Goal: Task Accomplishment & Management: Complete application form

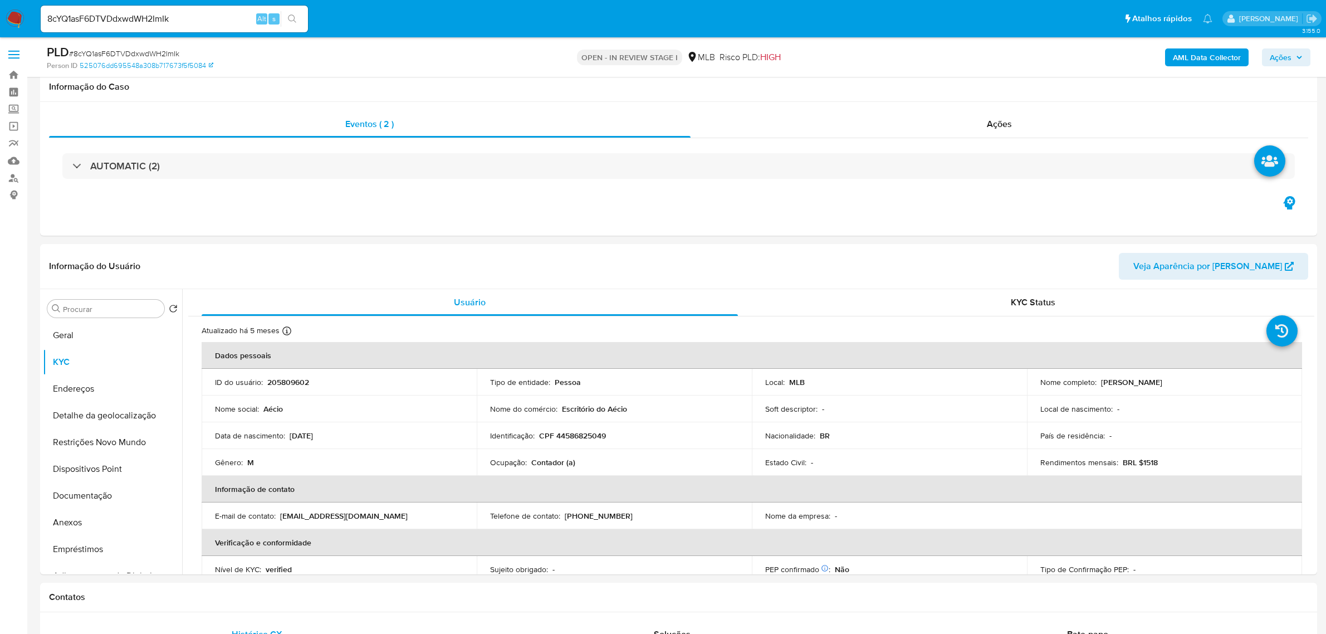
select select "10"
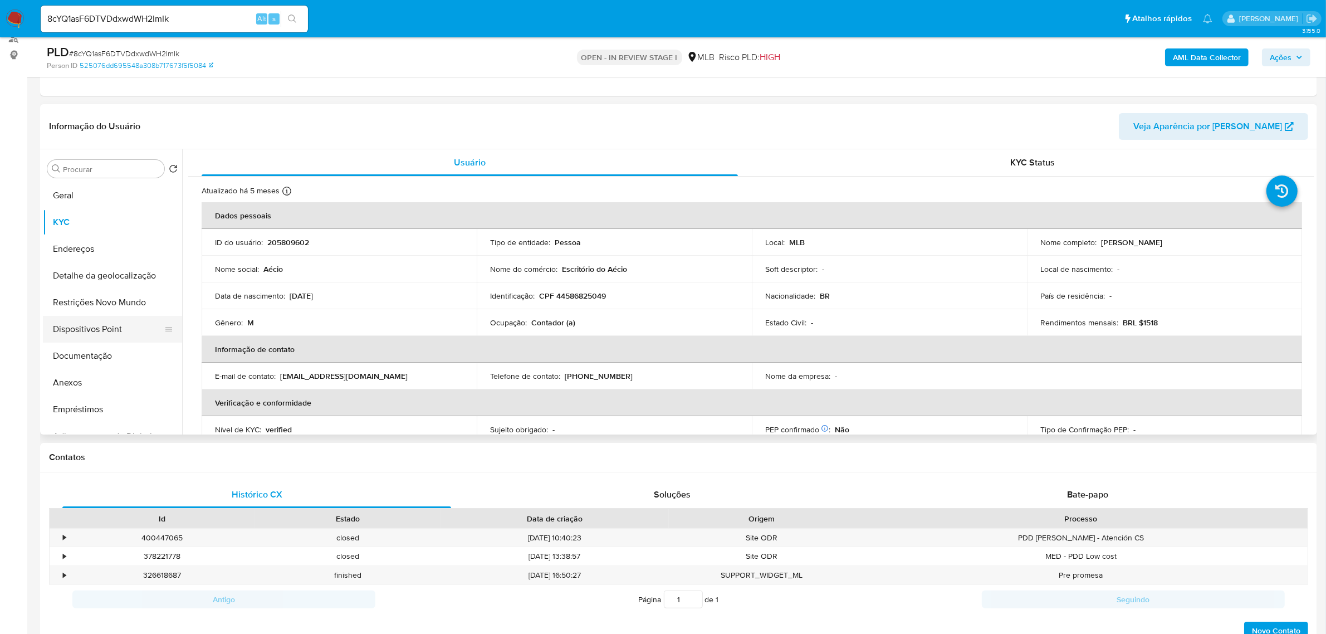
scroll to position [463, 0]
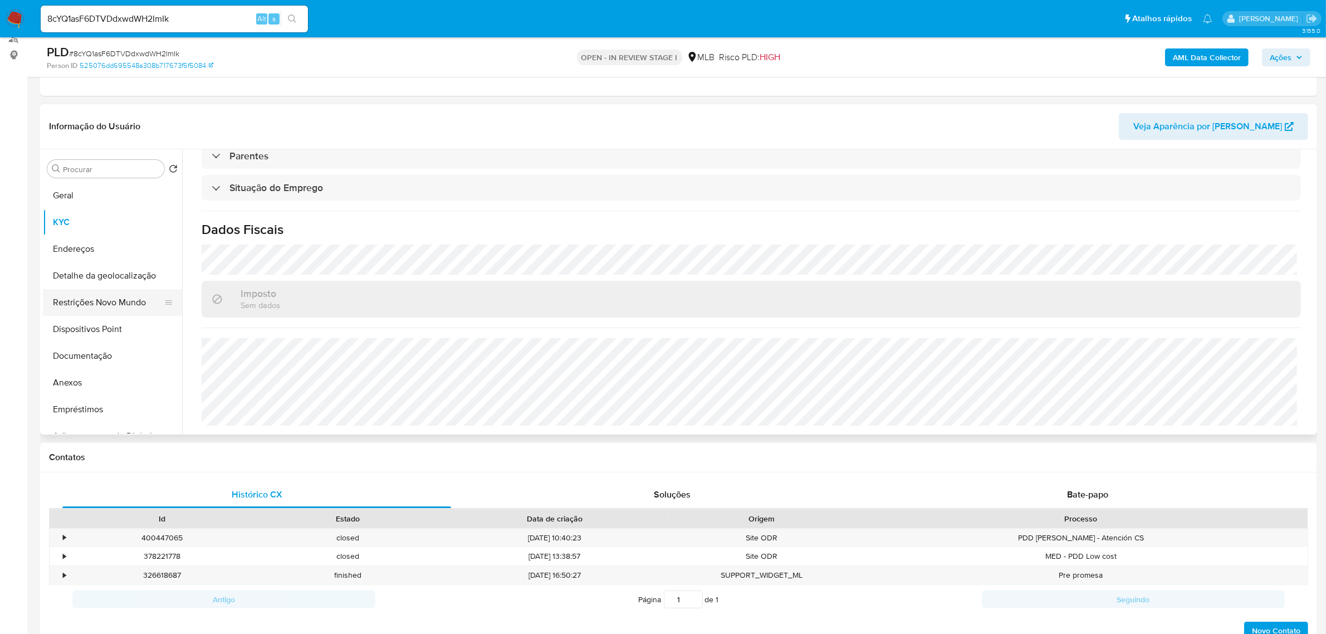
click at [109, 300] on button "Restrições Novo Mundo" at bounding box center [108, 302] width 130 height 27
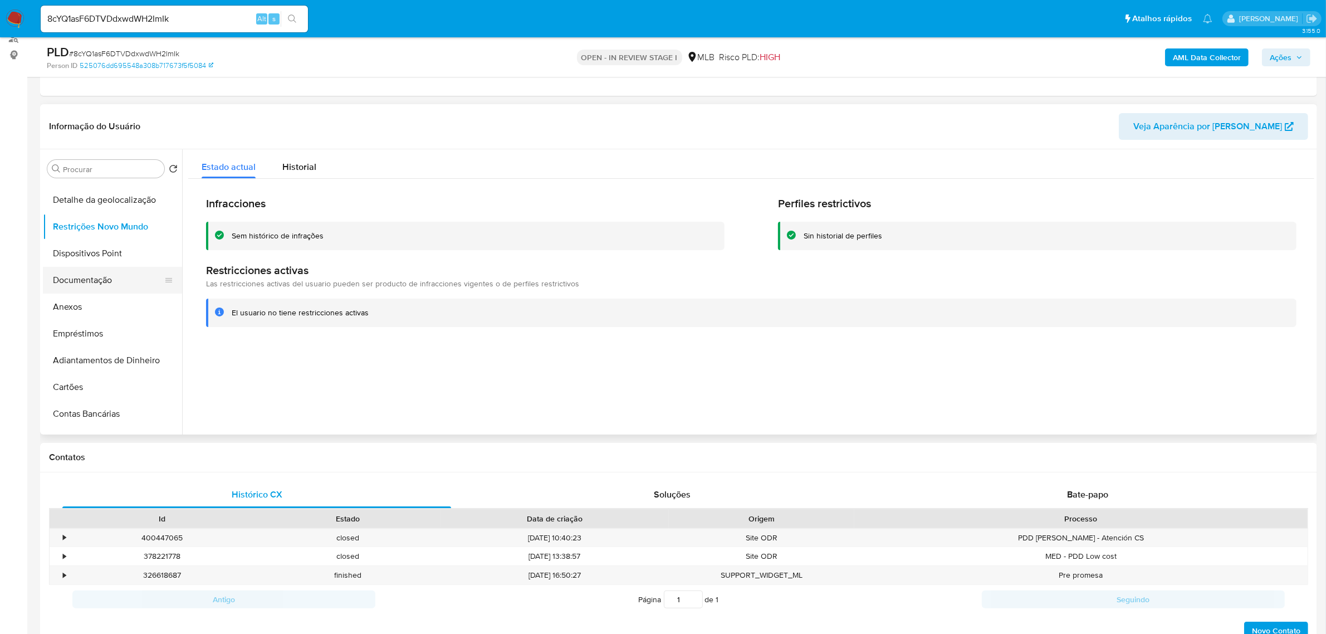
scroll to position [70, 0]
click at [116, 230] on button "Restrições Novo Mundo" at bounding box center [108, 232] width 130 height 27
click at [234, 307] on div "El usuario no tiene restricciones activas" at bounding box center [300, 312] width 137 height 11
click at [235, 339] on div "Infracciones Sem histórico de infrações Perfiles restrictivos Sin historial de …" at bounding box center [751, 261] width 1126 height 165
drag, startPoint x: 230, startPoint y: 312, endPoint x: 372, endPoint y: 312, distance: 141.5
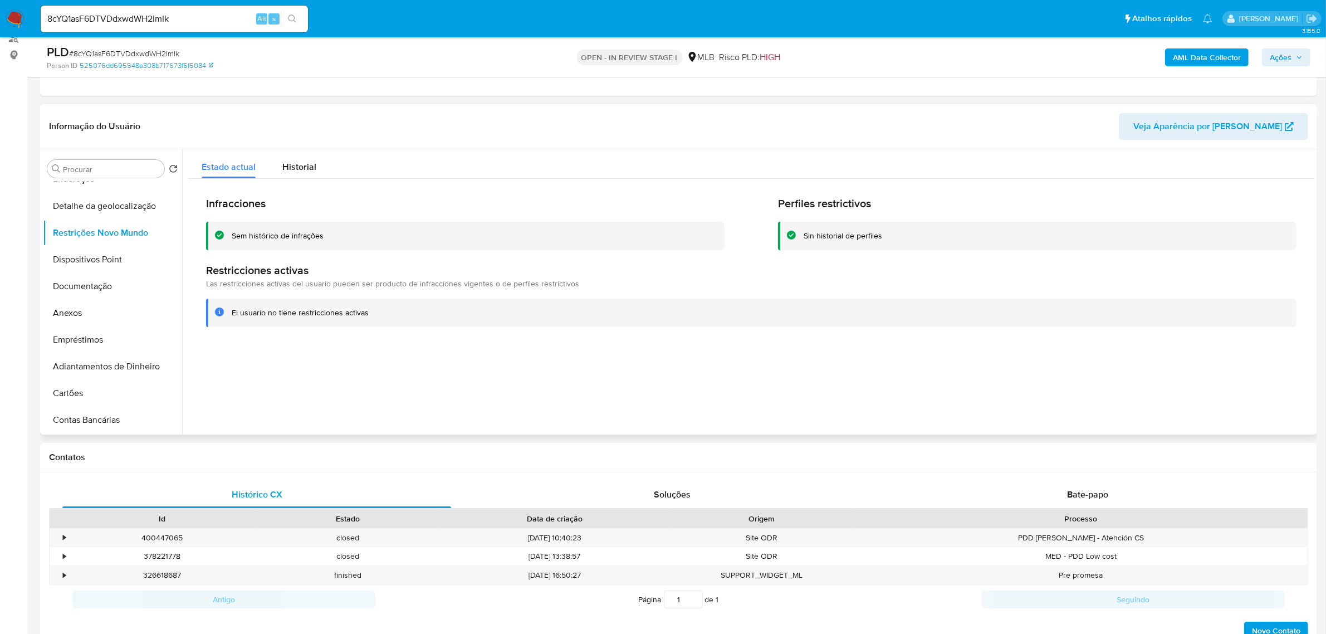
click at [372, 312] on div "El usuario no tiene restricciones activas" at bounding box center [751, 313] width 1091 height 28
click at [89, 312] on button "Anexos" at bounding box center [108, 313] width 130 height 27
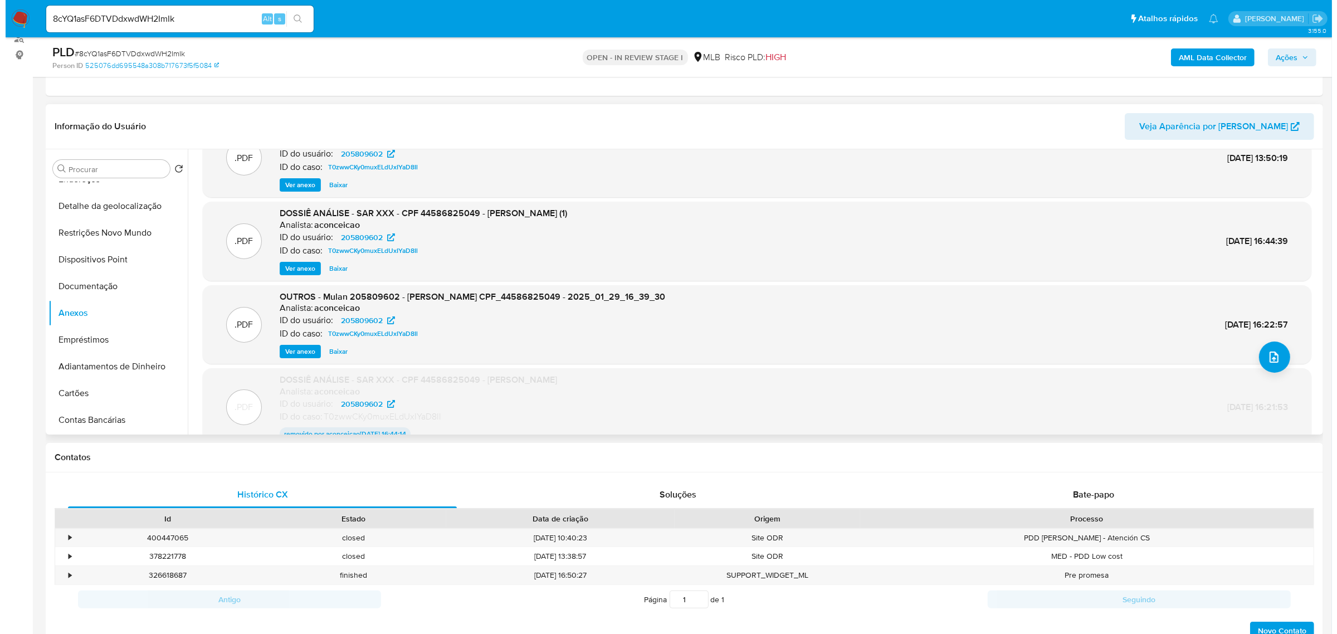
scroll to position [60, 0]
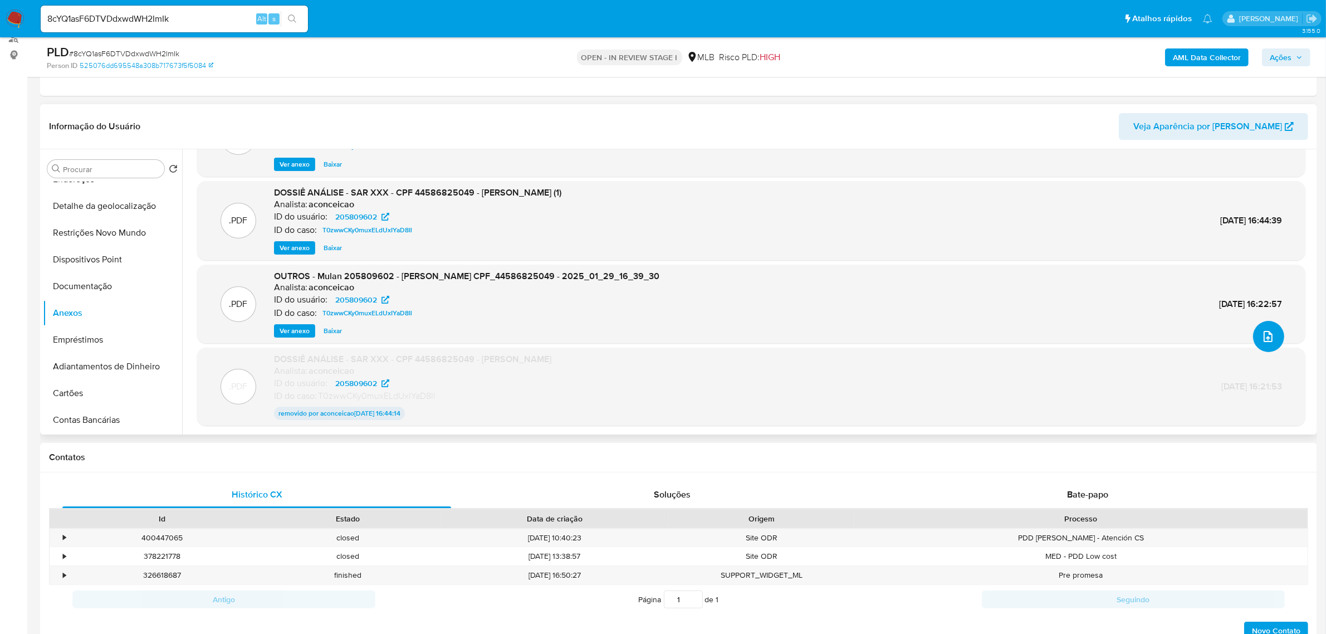
click at [1274, 332] on button "upload-file" at bounding box center [1268, 336] width 31 height 31
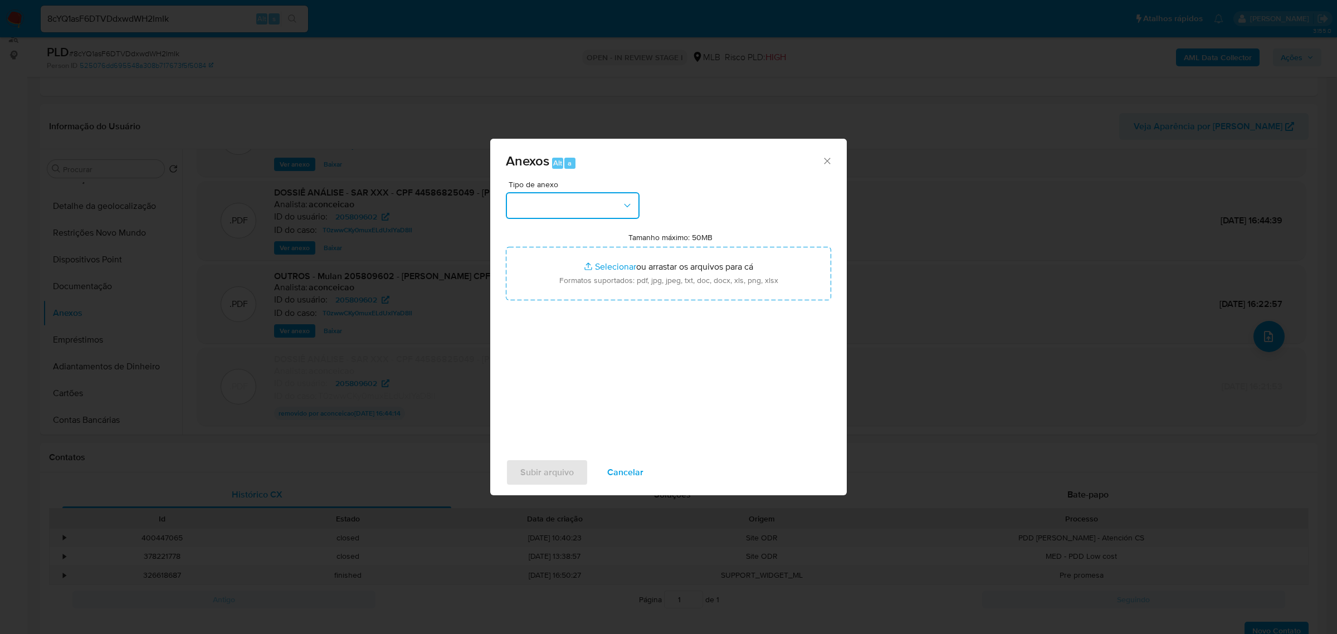
click at [628, 202] on icon "button" at bounding box center [627, 205] width 11 height 11
click at [538, 289] on span "OUTROS" at bounding box center [529, 282] width 35 height 11
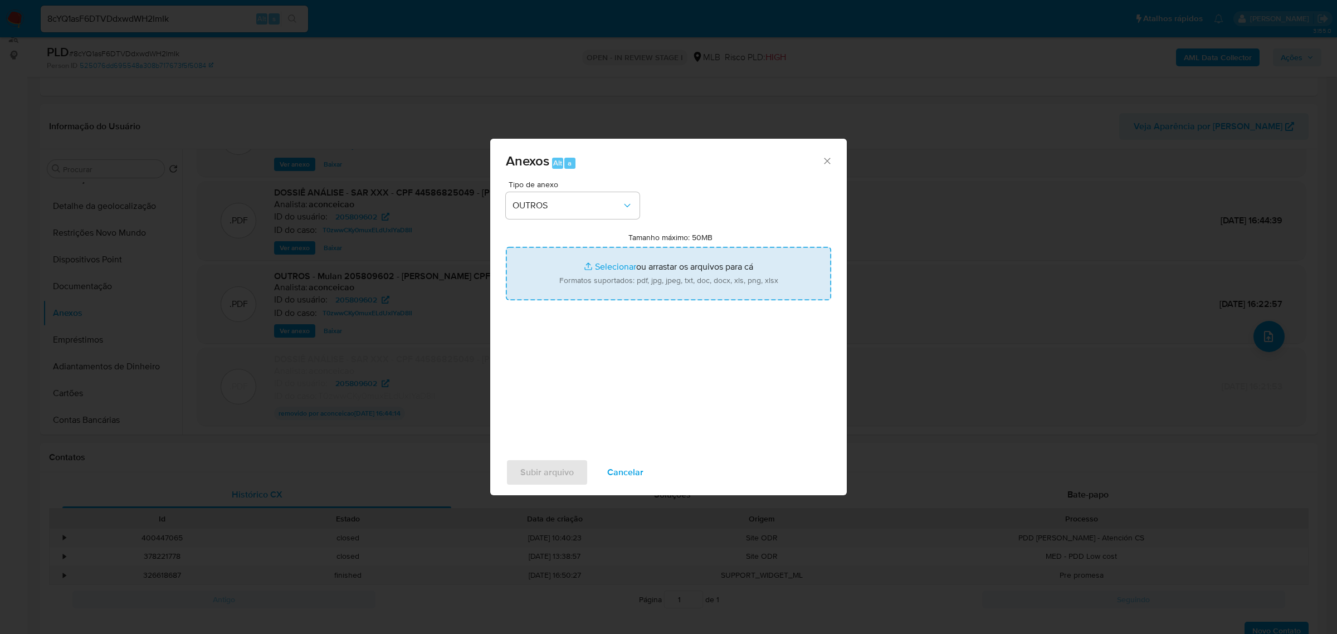
click at [607, 263] on input "Tamanho máximo: 50MB Selecionar arquivos" at bounding box center [668, 273] width 325 height 53
type input "C:\fakepath\SAR - xxxxx - CPF 44586825049 - AECIO HENCKE.pdf"
click at [589, 266] on input "Tamanho máximo: 50MB Selecionar arquivos" at bounding box center [668, 273] width 325 height 53
type input "C:\fakepath\Mulan Aecio Hencke 205809602_2025_08_25_23_11_52 - Tabla dinámica 1…"
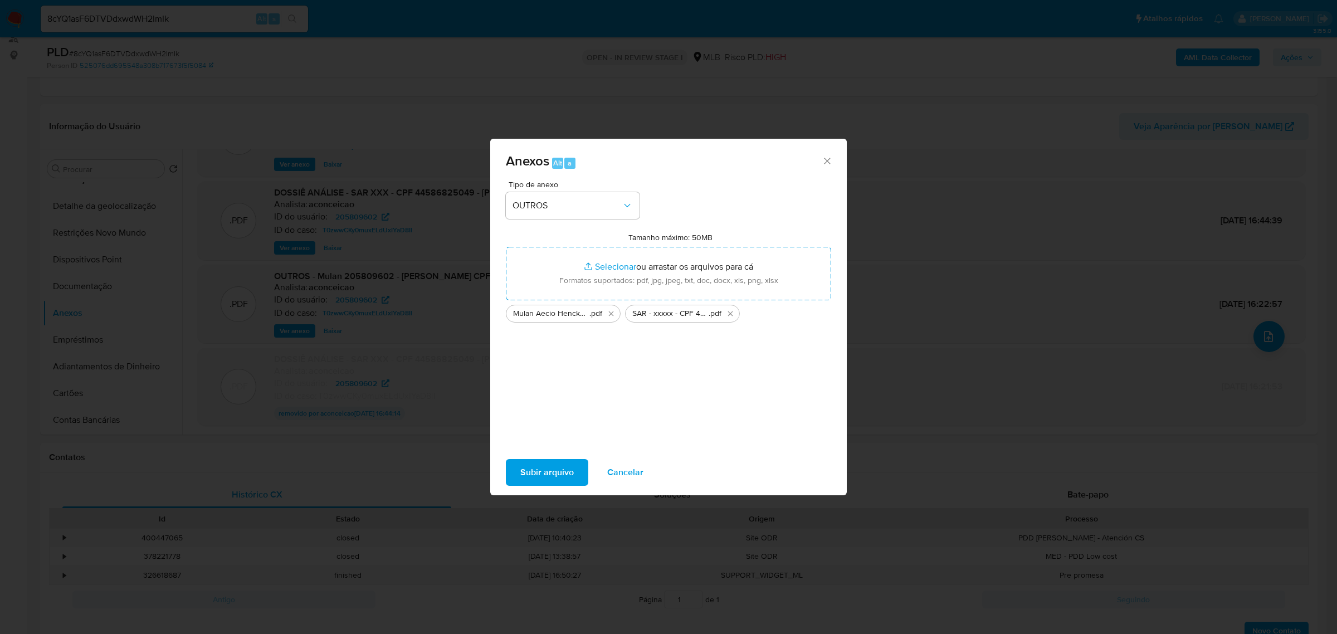
click at [532, 463] on span "Subir arquivo" at bounding box center [546, 472] width 53 height 25
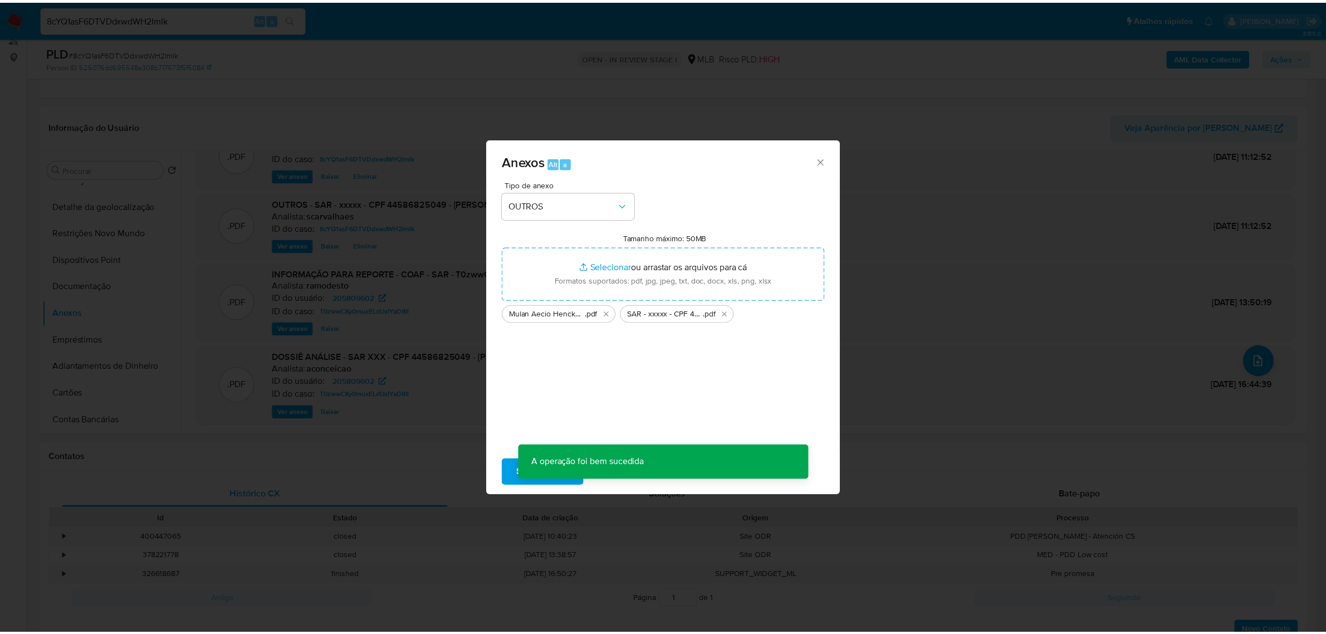
scroll to position [35, 0]
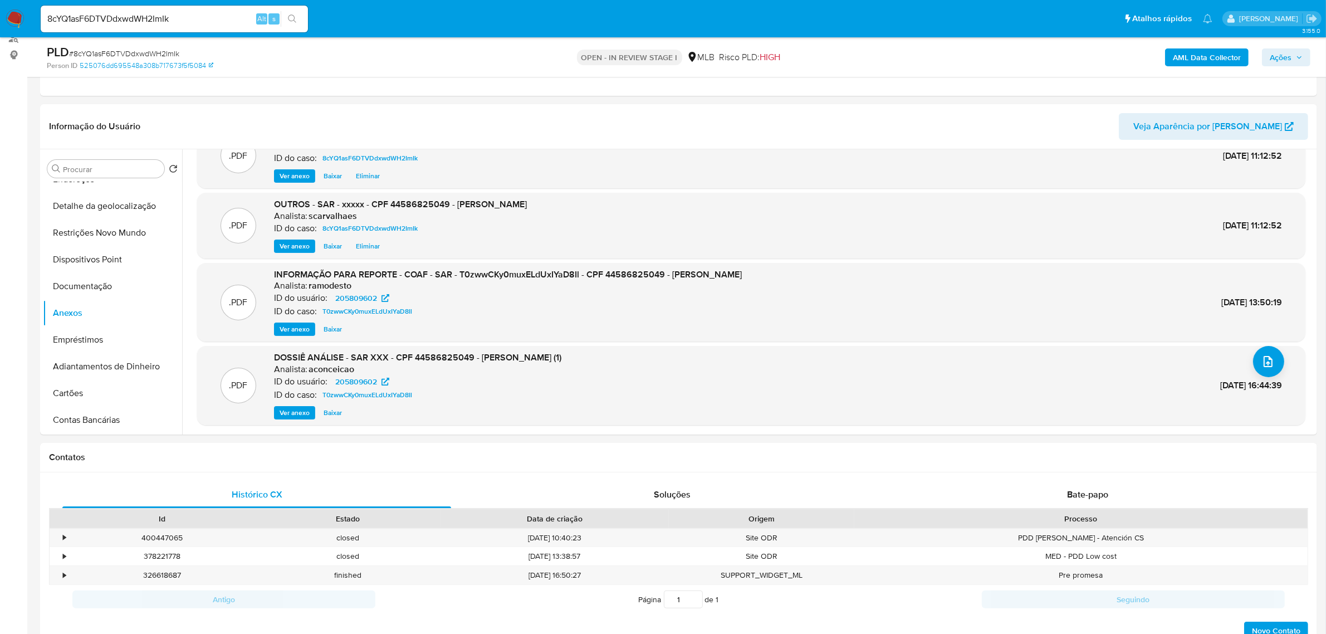
click at [1276, 62] on span "Ações" at bounding box center [1281, 57] width 22 height 18
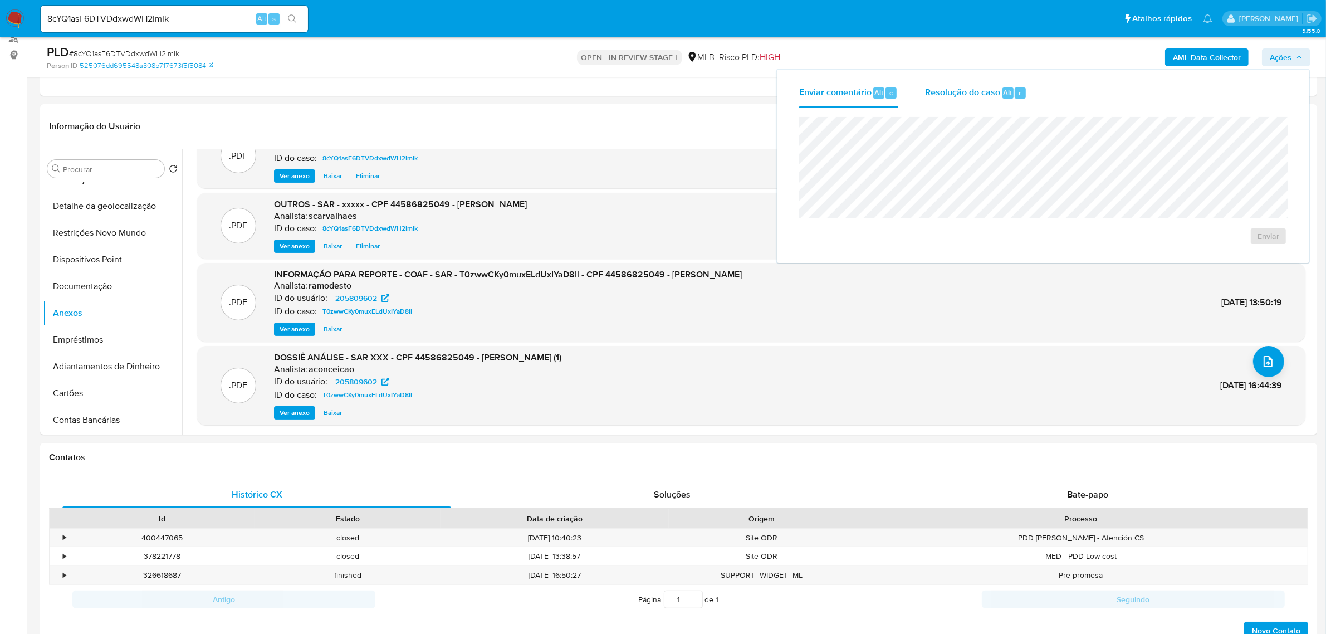
click at [973, 98] on span "Resolução do caso" at bounding box center [962, 92] width 75 height 13
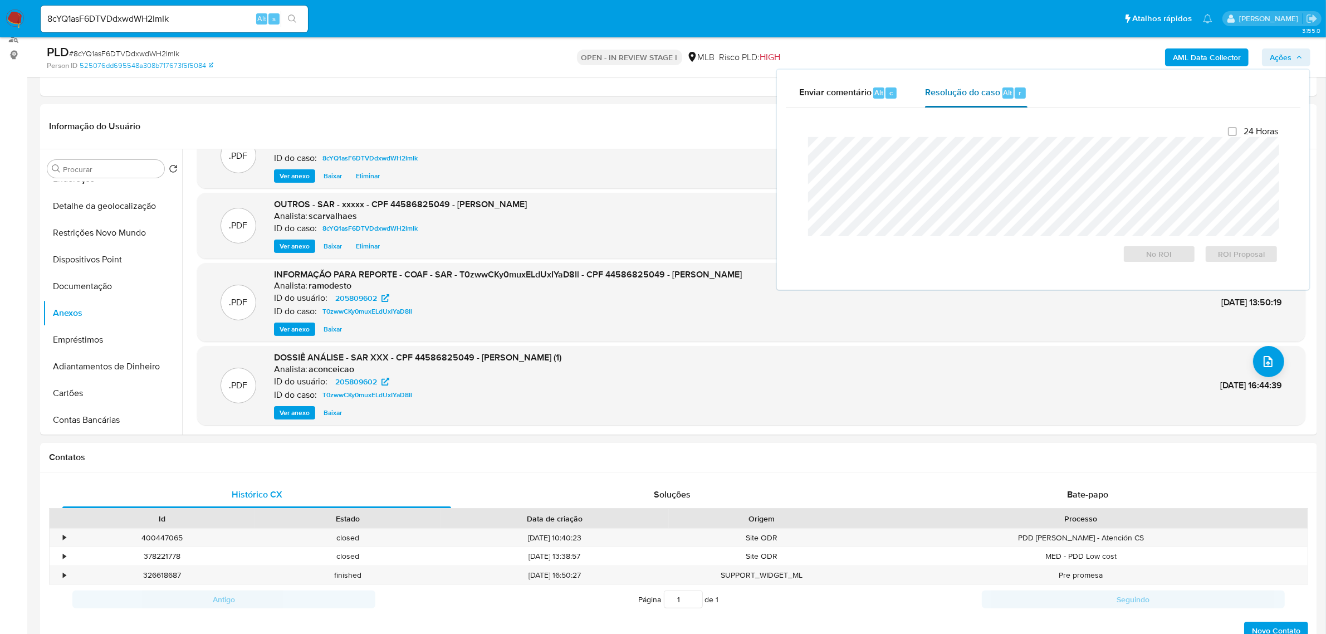
click at [982, 96] on span "Resolução do caso" at bounding box center [962, 92] width 75 height 13
click at [1238, 256] on span "ROI Proposal" at bounding box center [1242, 254] width 58 height 16
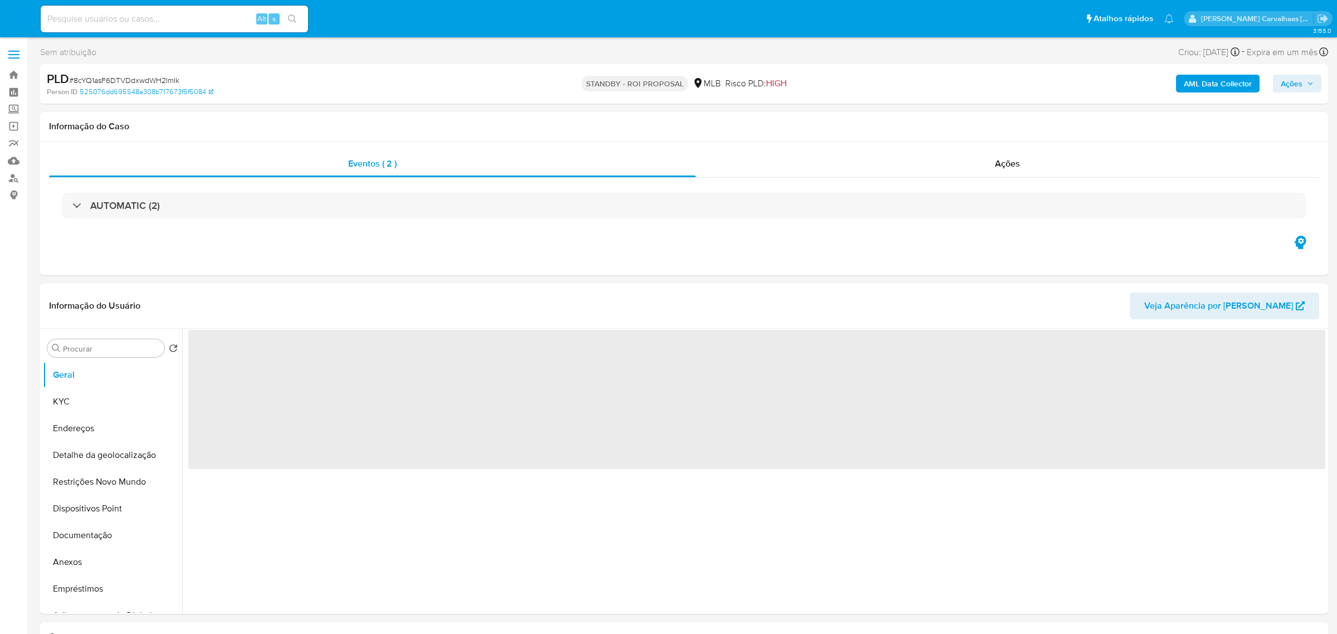
select select "10"
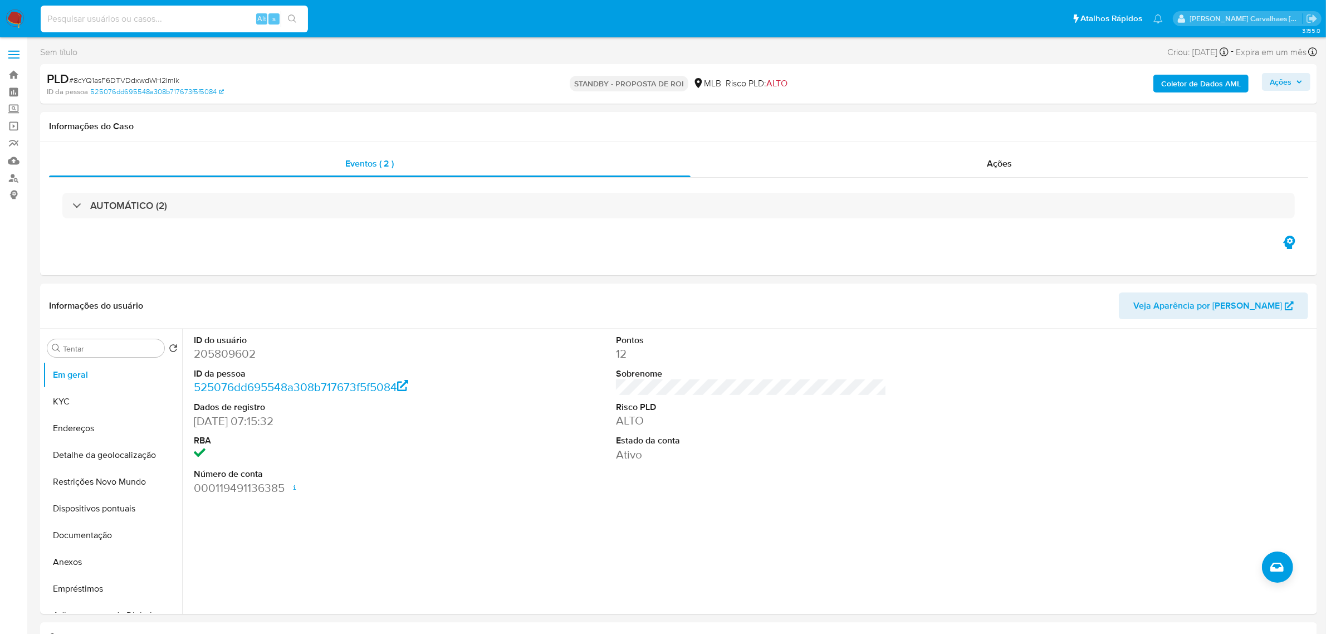
click at [135, 23] on input at bounding box center [174, 19] width 267 height 14
paste input "OrDSCZjjfUJR9V6ko4wKM4ve"
type input "OrDSCZjjfUJR9V6ko4wKM4ve"
click at [293, 23] on button "ícone de pesquisa" at bounding box center [292, 19] width 23 height 16
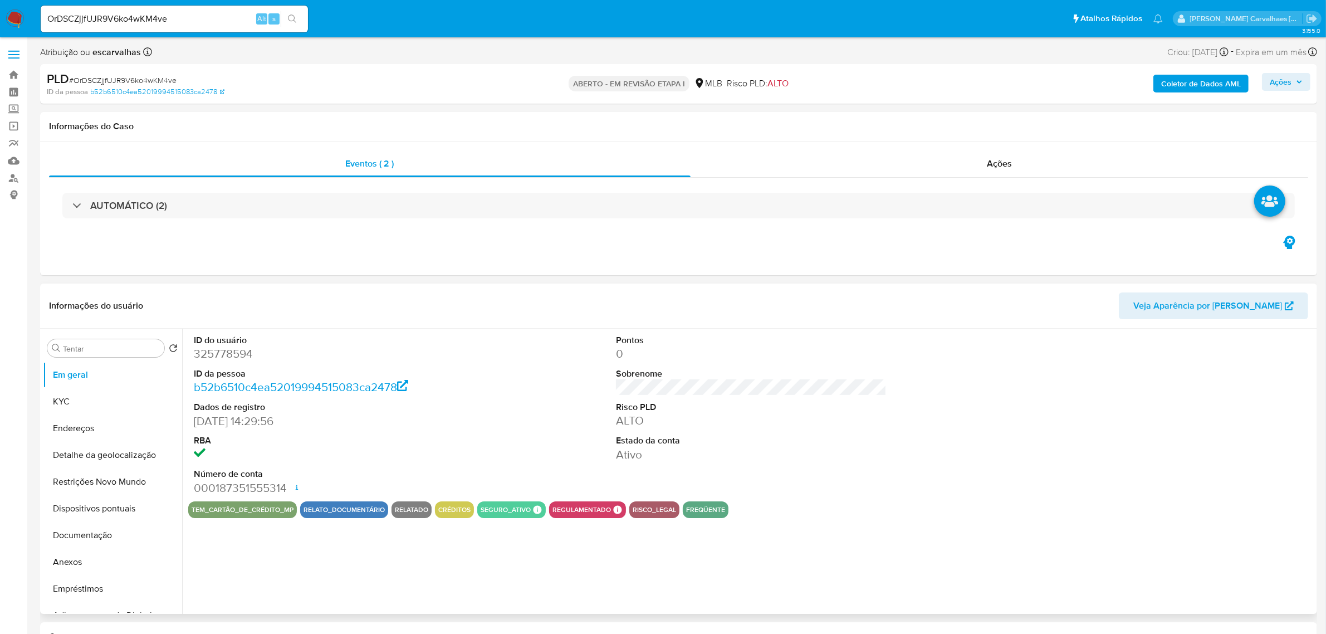
select select "10"
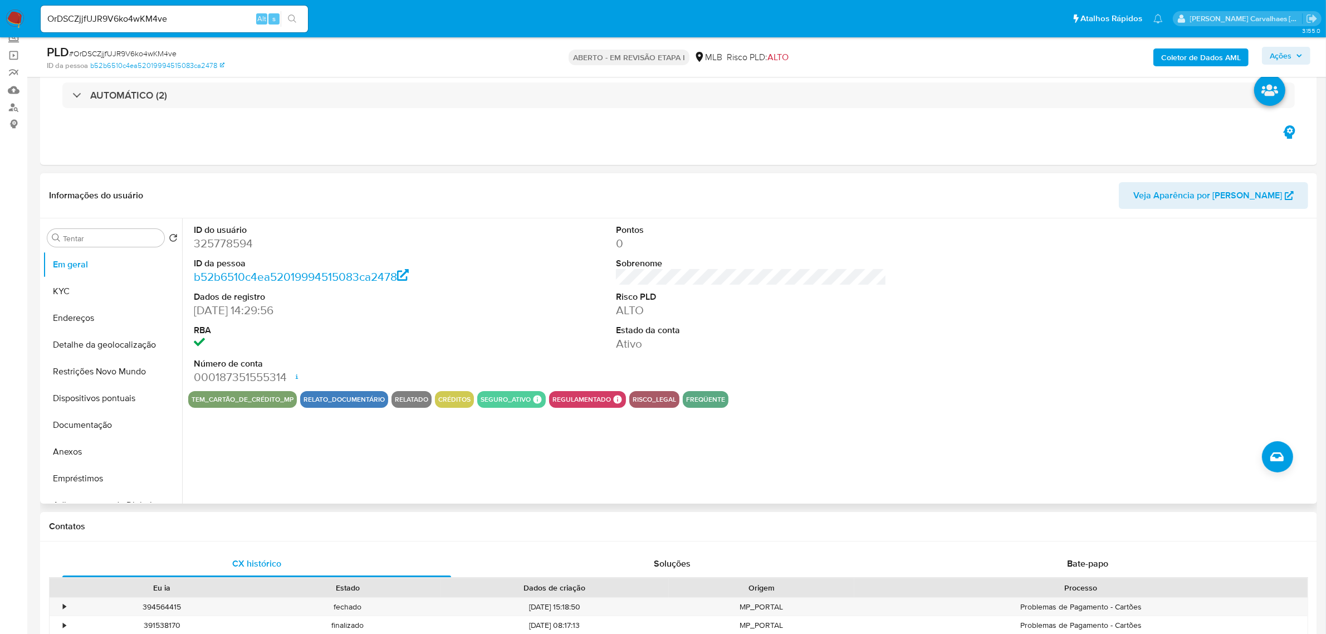
scroll to position [70, 0]
click at [82, 294] on button "KYC" at bounding box center [108, 292] width 130 height 27
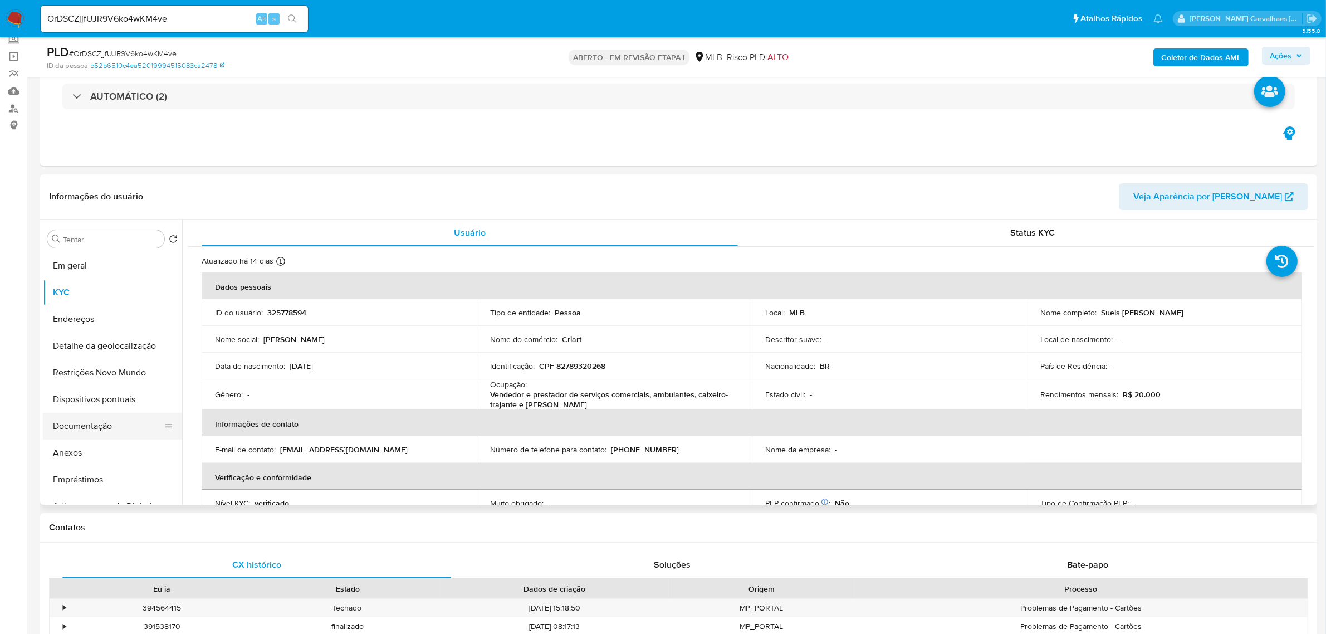
click at [65, 428] on button "Documentação" at bounding box center [108, 426] width 130 height 27
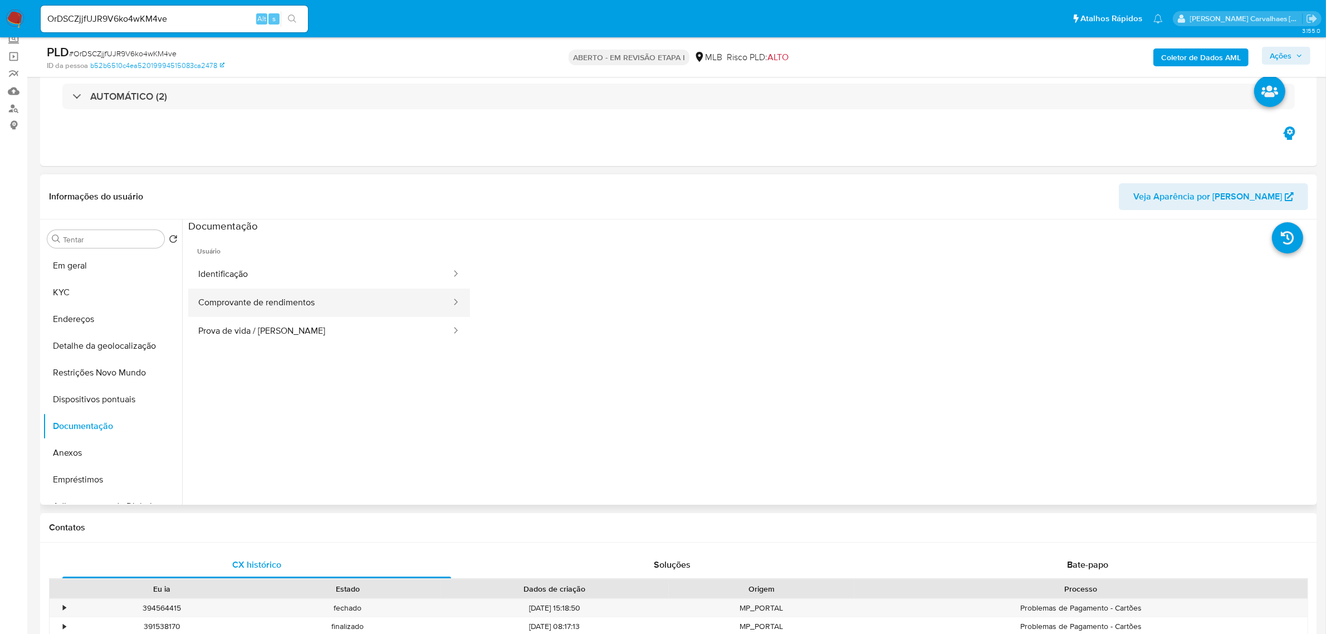
click at [325, 301] on button "Comprovante de rendimentos" at bounding box center [320, 303] width 264 height 28
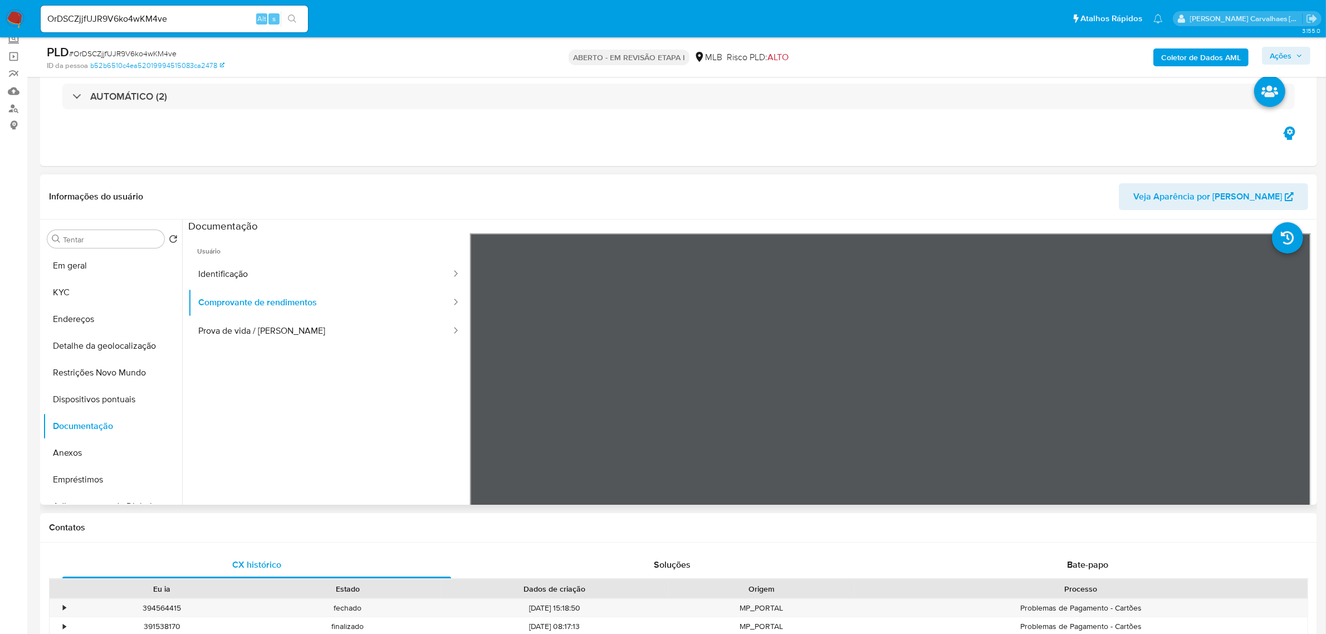
click at [1272, 256] on li at bounding box center [1298, 232] width 53 height 48
click at [247, 333] on button "Prova de vida / [PERSON_NAME]" at bounding box center [320, 331] width 264 height 28
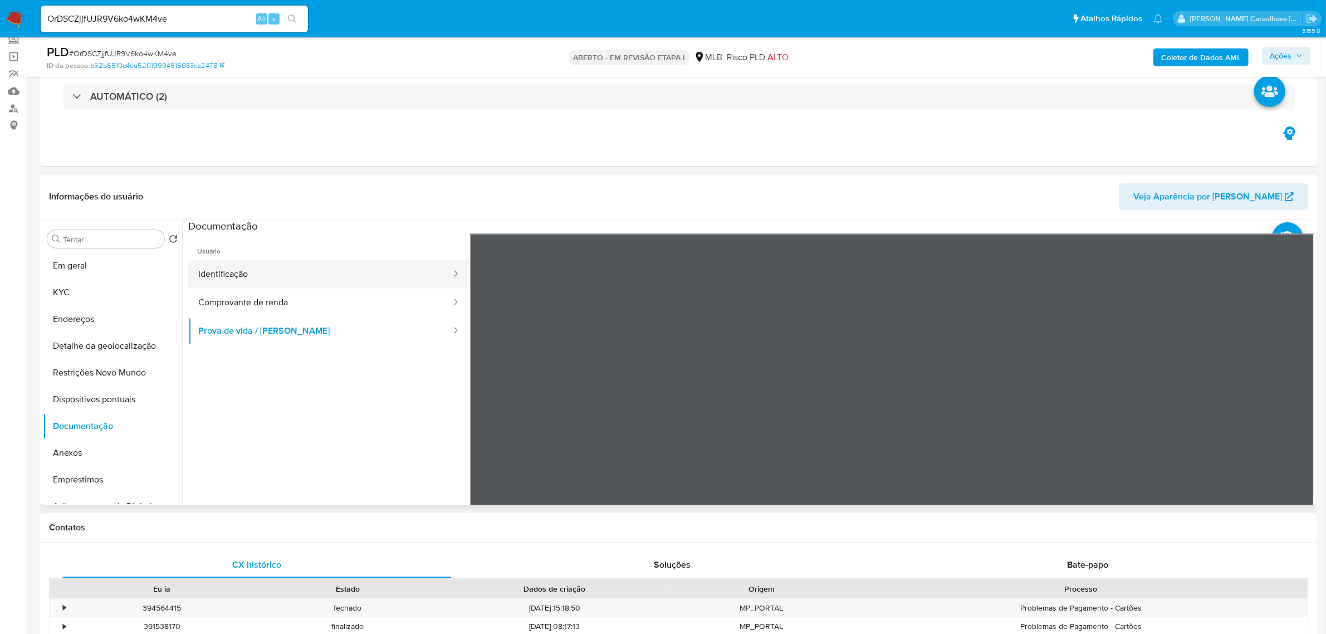
click at [238, 263] on button "Identificação" at bounding box center [320, 274] width 264 height 28
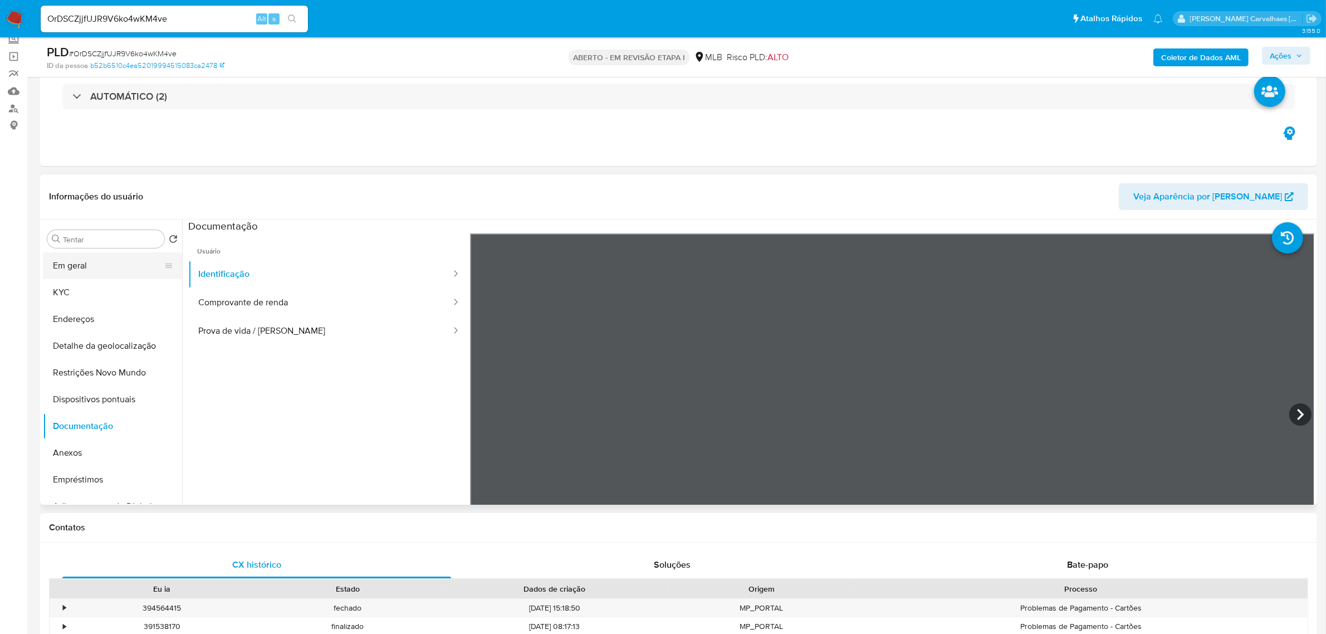
click at [99, 277] on button "Em geral" at bounding box center [108, 265] width 130 height 27
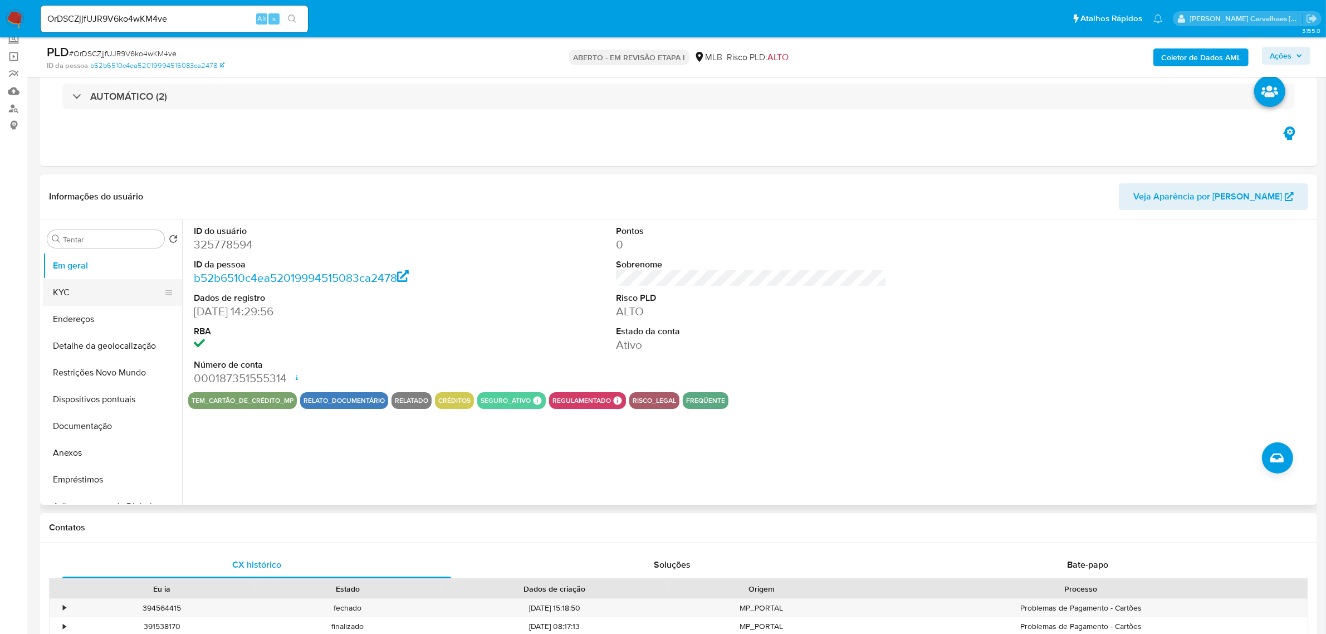
click at [62, 294] on button "KYC" at bounding box center [108, 292] width 130 height 27
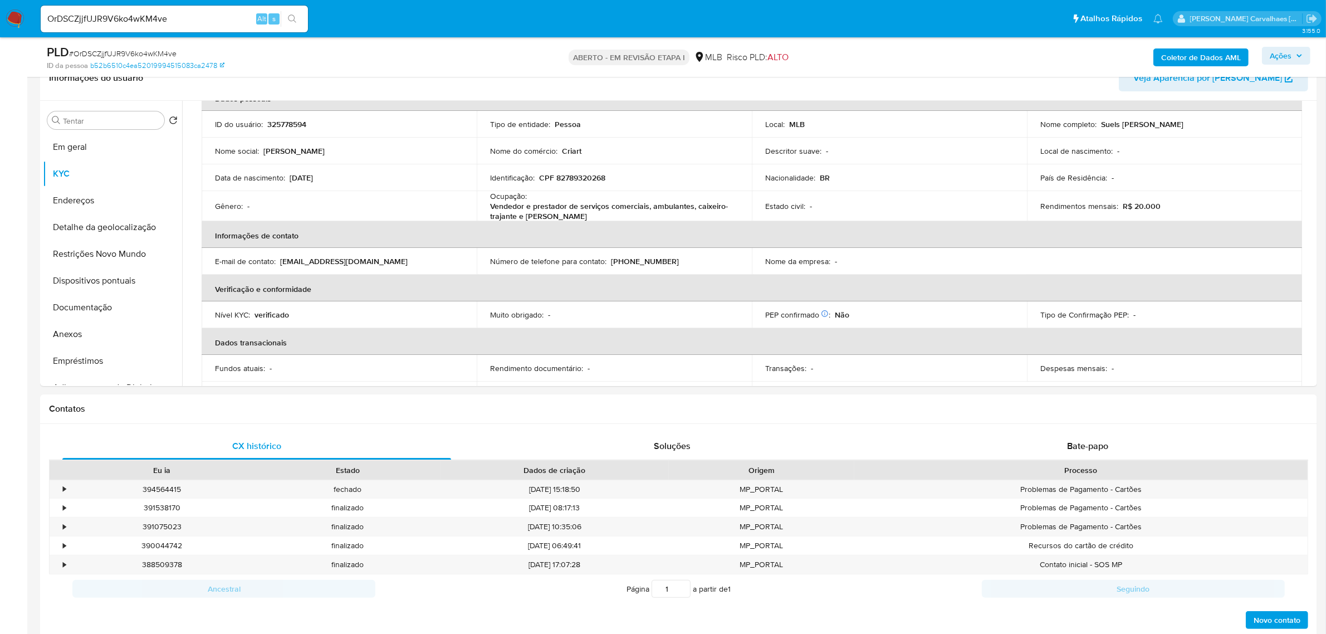
scroll to position [199, 0]
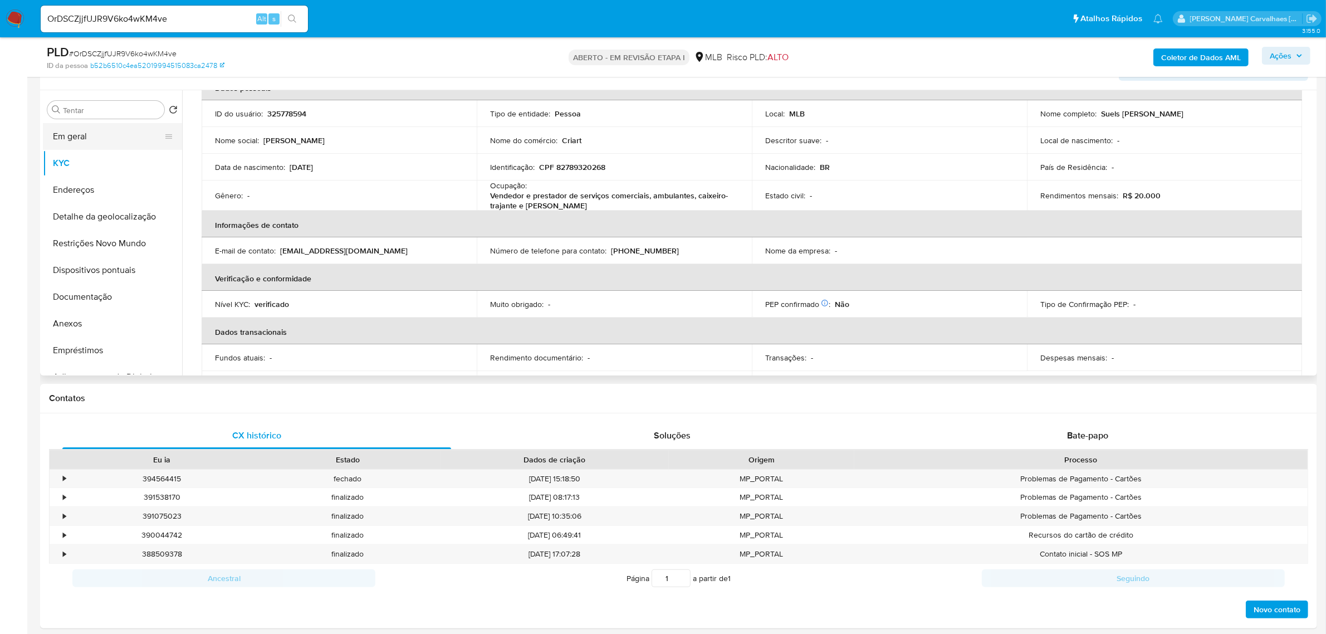
click at [81, 145] on button "Em geral" at bounding box center [108, 136] width 130 height 27
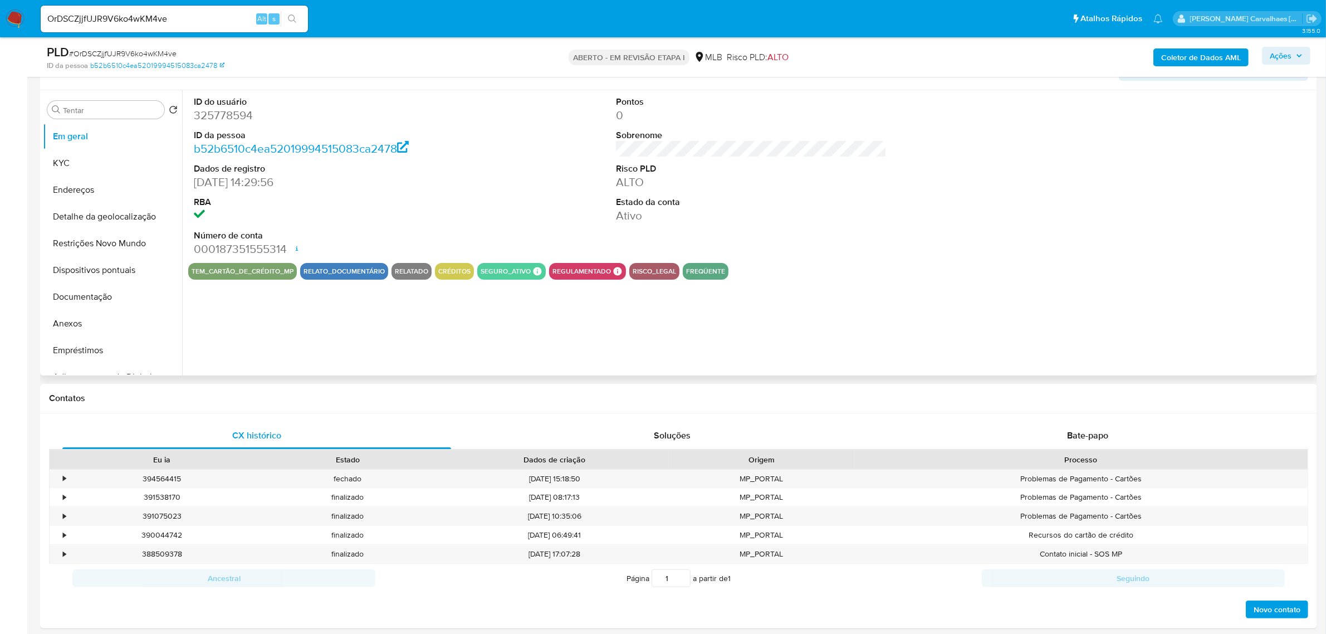
scroll to position [129, 0]
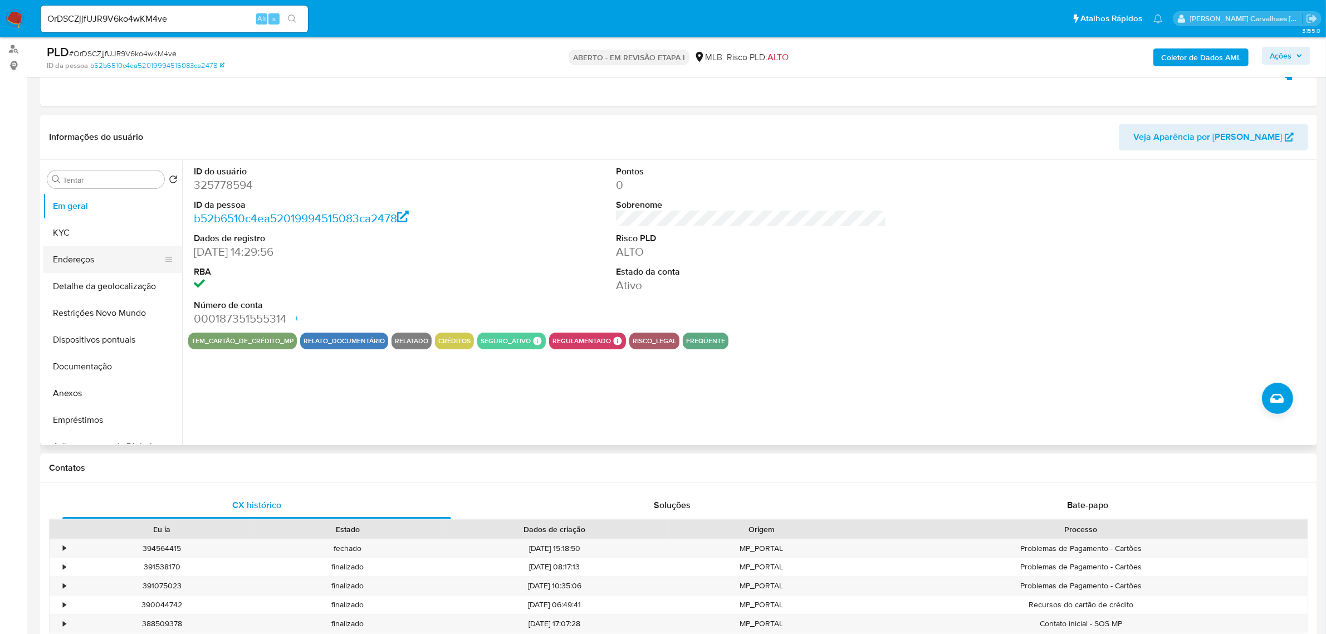
click at [86, 260] on button "Endereços" at bounding box center [108, 259] width 130 height 27
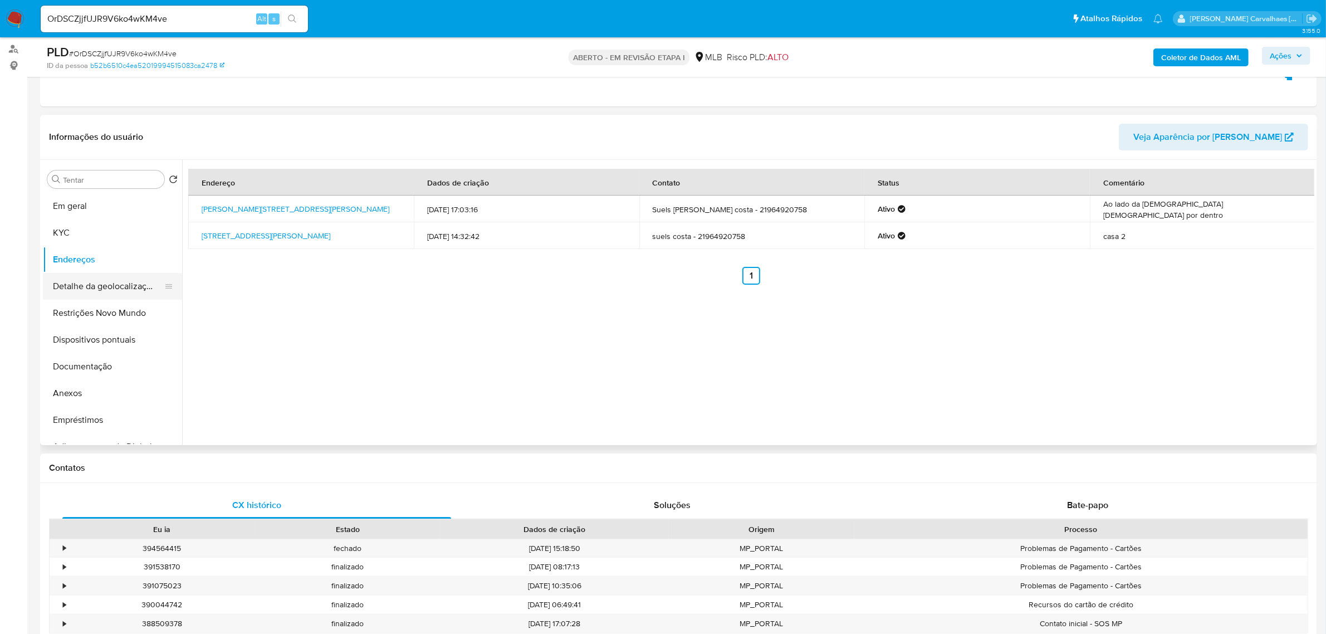
click at [70, 285] on button "Detalhe da geolocalização" at bounding box center [108, 286] width 130 height 27
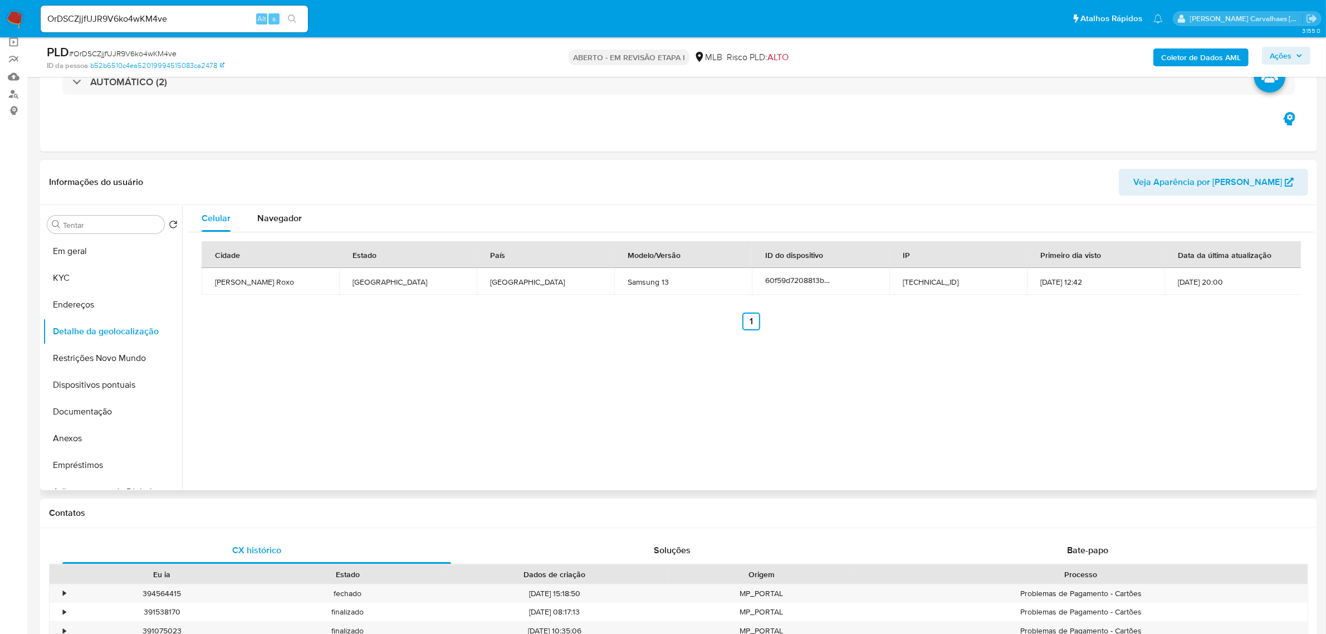
scroll to position [60, 0]
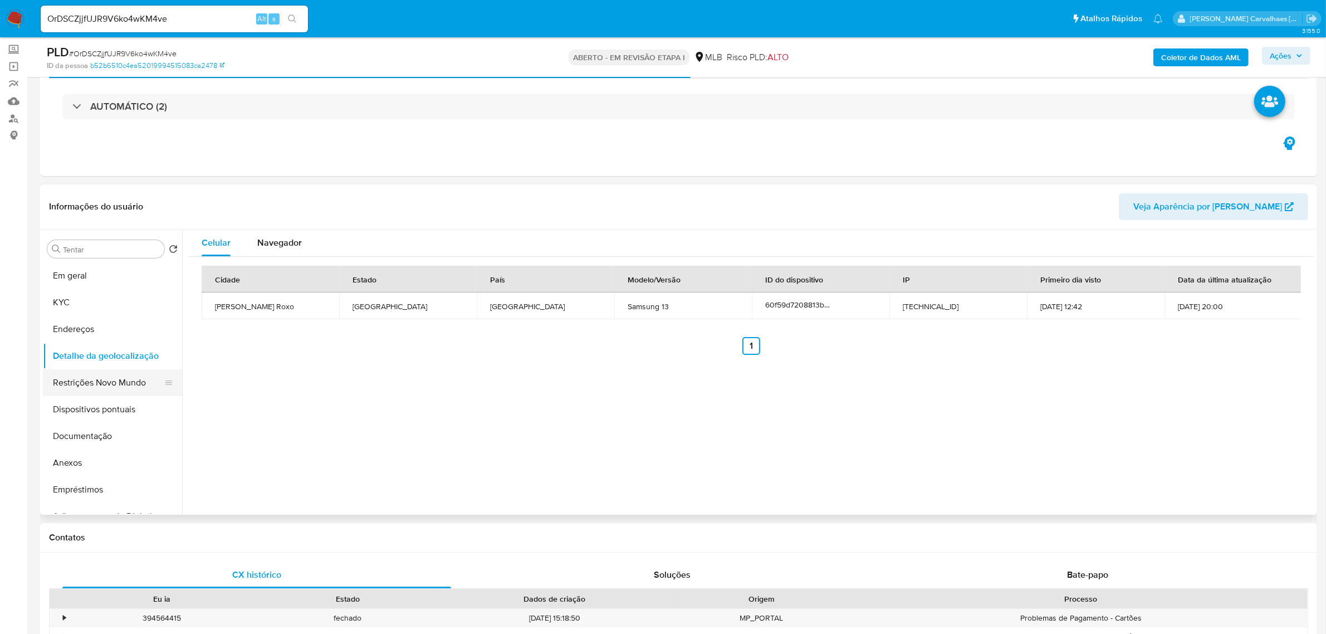
click at [135, 379] on button "Restrições Novo Mundo" at bounding box center [108, 382] width 130 height 27
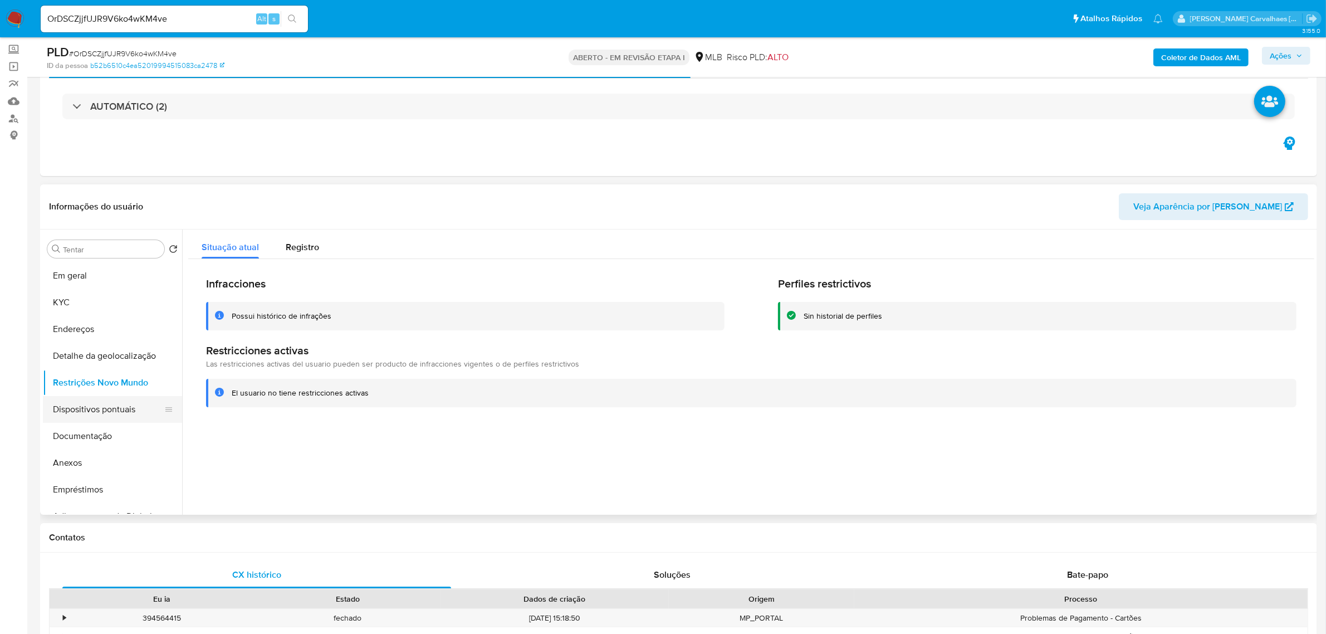
click at [120, 412] on button "Dispositivos pontuais" at bounding box center [108, 409] width 130 height 27
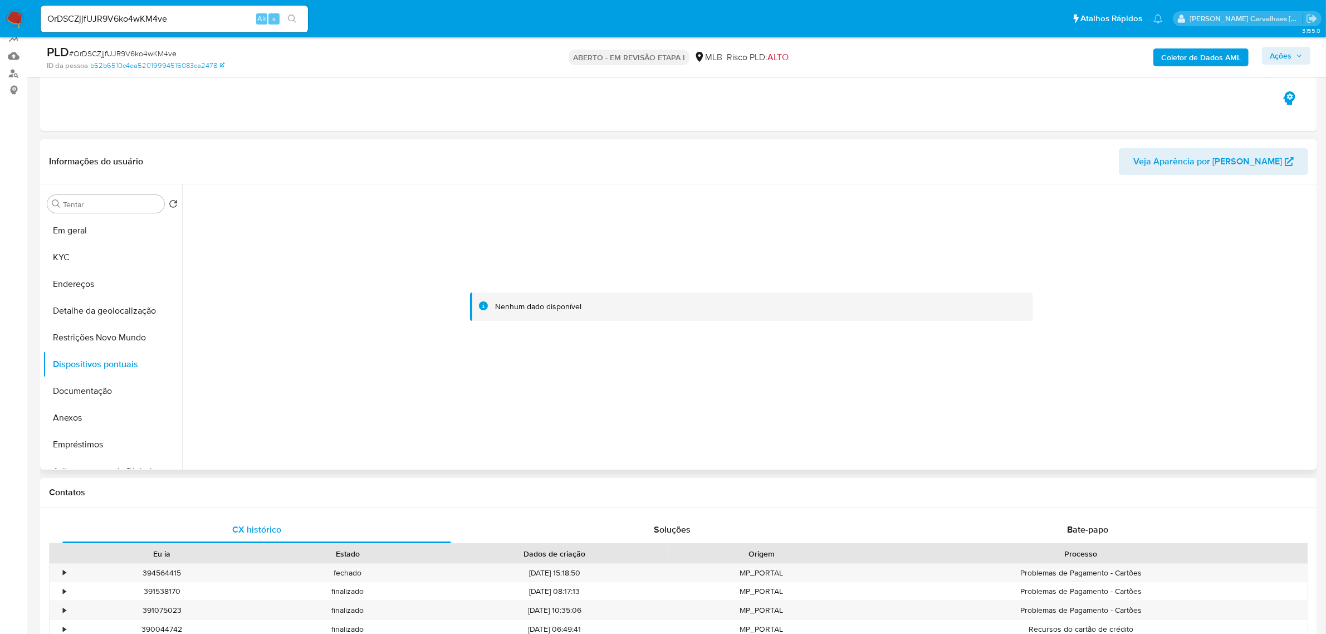
scroll to position [129, 0]
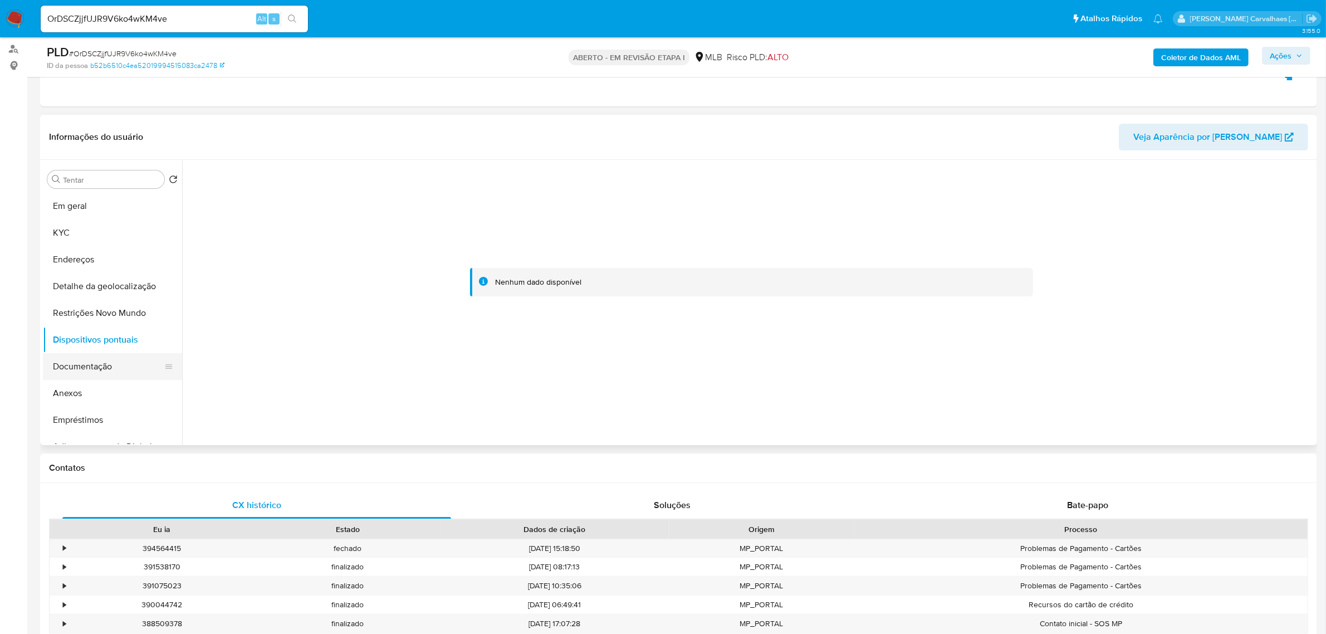
click at [109, 365] on button "Documentação" at bounding box center [108, 366] width 130 height 27
